Goal: Communication & Community: Connect with others

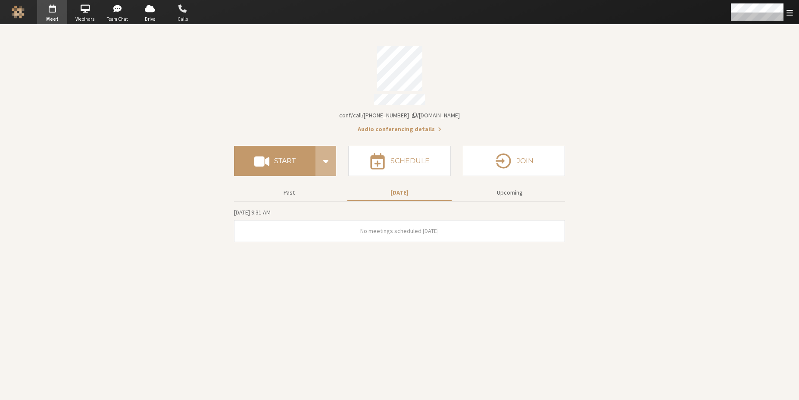
click at [182, 13] on span "button" at bounding box center [183, 9] width 30 height 14
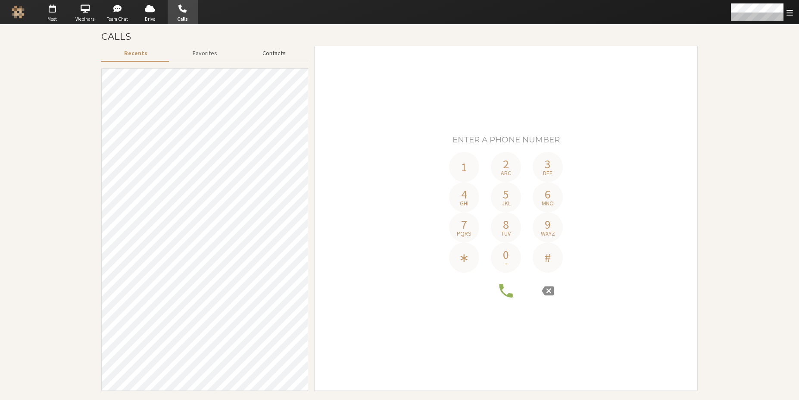
click at [275, 53] on button "Contacts" at bounding box center [274, 53] width 69 height 15
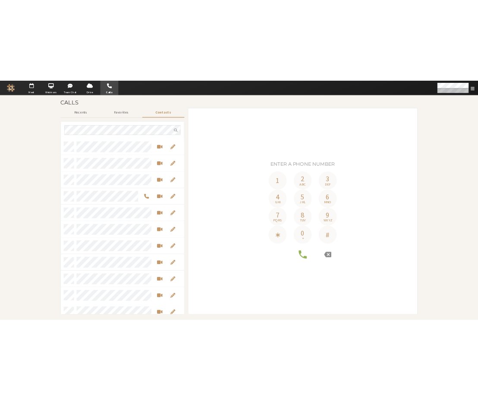
scroll to position [287, 200]
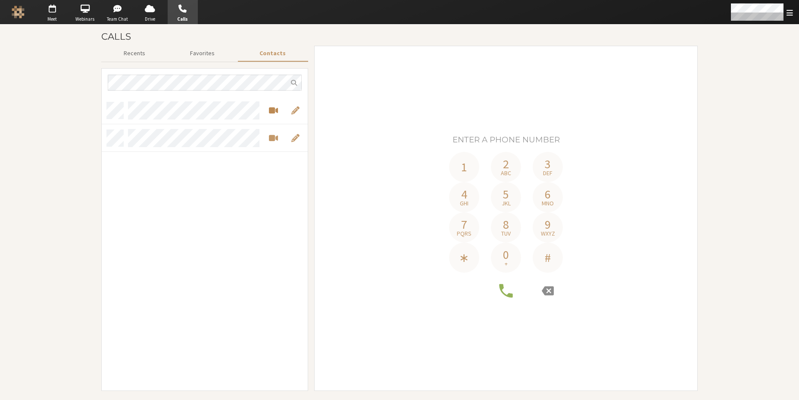
click at [268, 112] on button "Start a video meeting" at bounding box center [274, 110] width 16 height 10
click at [739, 117] on section "Calls Recents Favorites Contacts 1 2 abc 3 def 4 ghi 5 jkl 6 mno 7 pqrs 8 tuv 9…" at bounding box center [399, 212] width 799 height 375
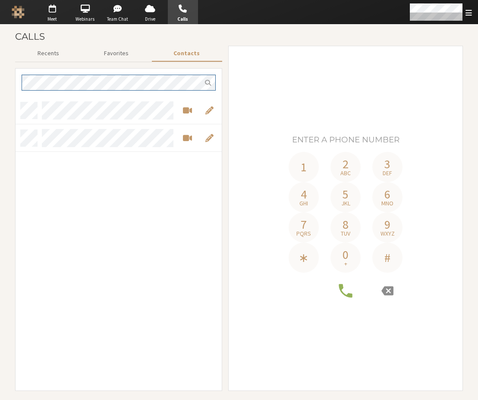
click at [16, 78] on div at bounding box center [119, 230] width 206 height 322
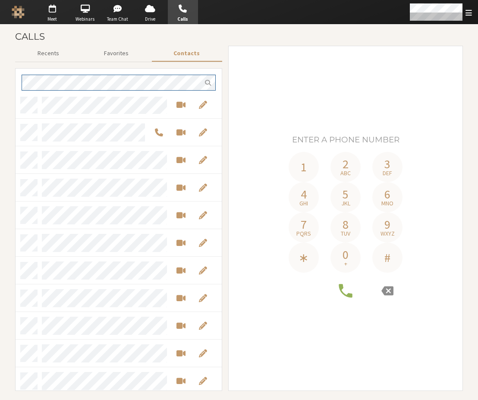
scroll to position [1334, 0]
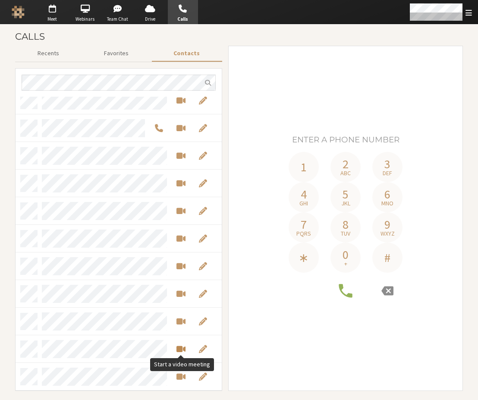
click at [178, 347] on span "Start a video meeting" at bounding box center [180, 349] width 9 height 10
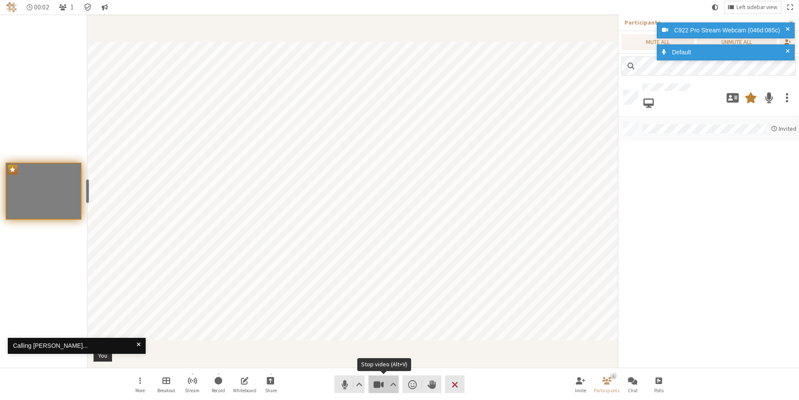
click at [371, 386] on button "Video" at bounding box center [384, 384] width 30 height 18
click at [376, 388] on span "Stop video (Alt+V)" at bounding box center [379, 384] width 12 height 12
